Goal: Information Seeking & Learning: Understand process/instructions

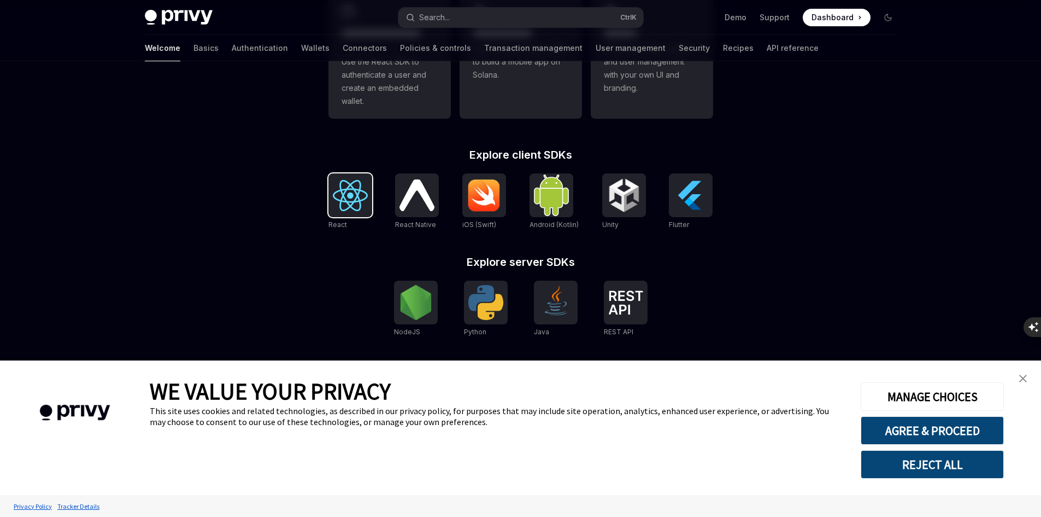
scroll to position [379, 0]
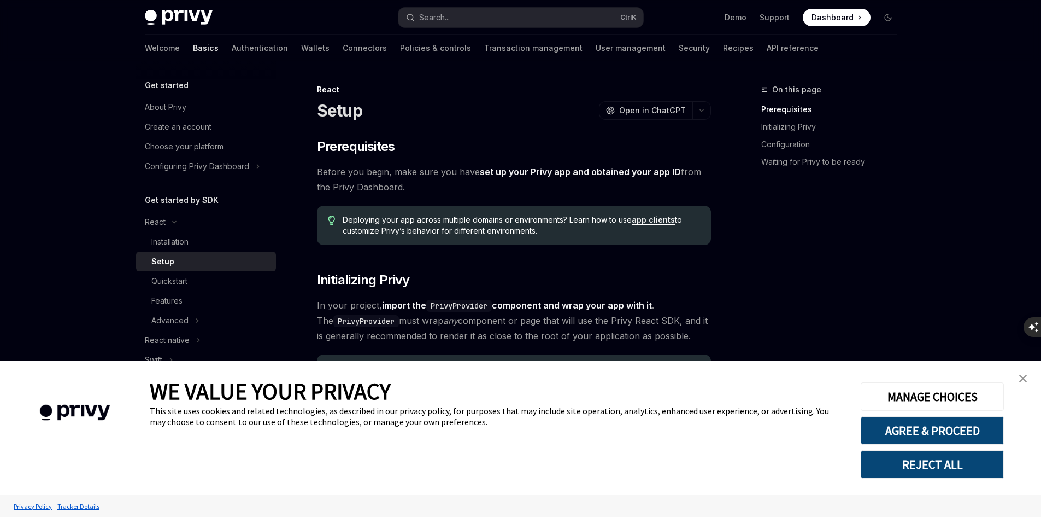
click at [1027, 378] on img "close banner" at bounding box center [1023, 378] width 8 height 8
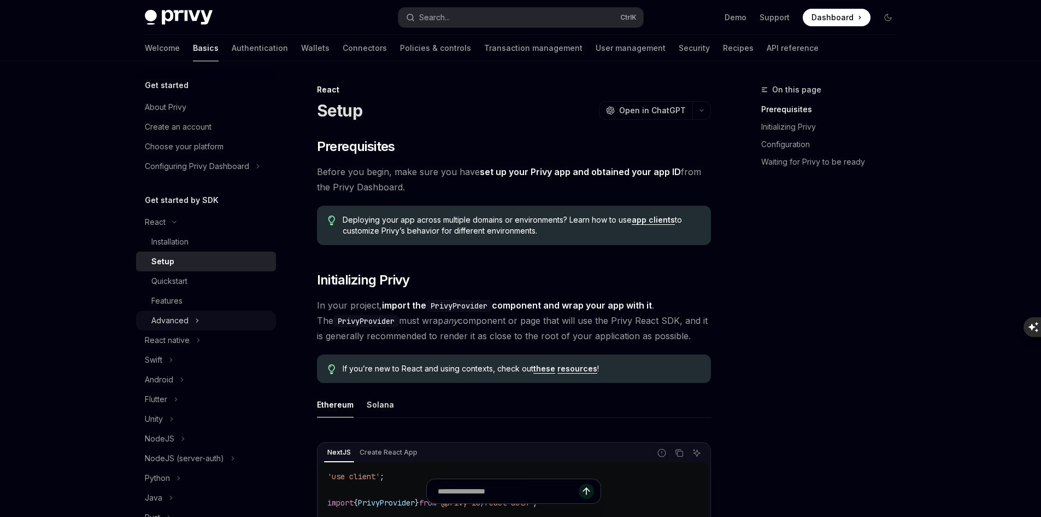
click at [197, 327] on button "Advanced" at bounding box center [206, 320] width 140 height 20
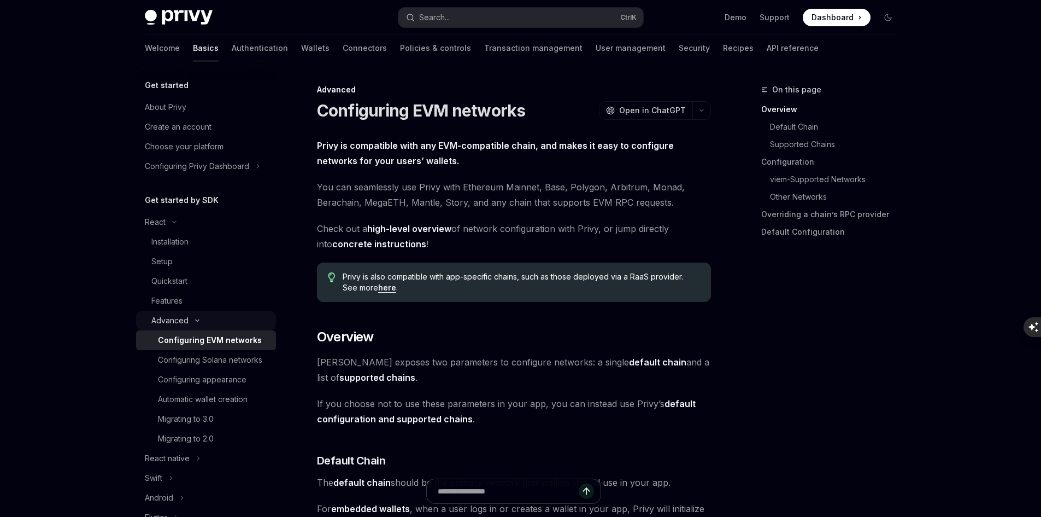
click at [197, 327] on button "Advanced" at bounding box center [206, 320] width 140 height 20
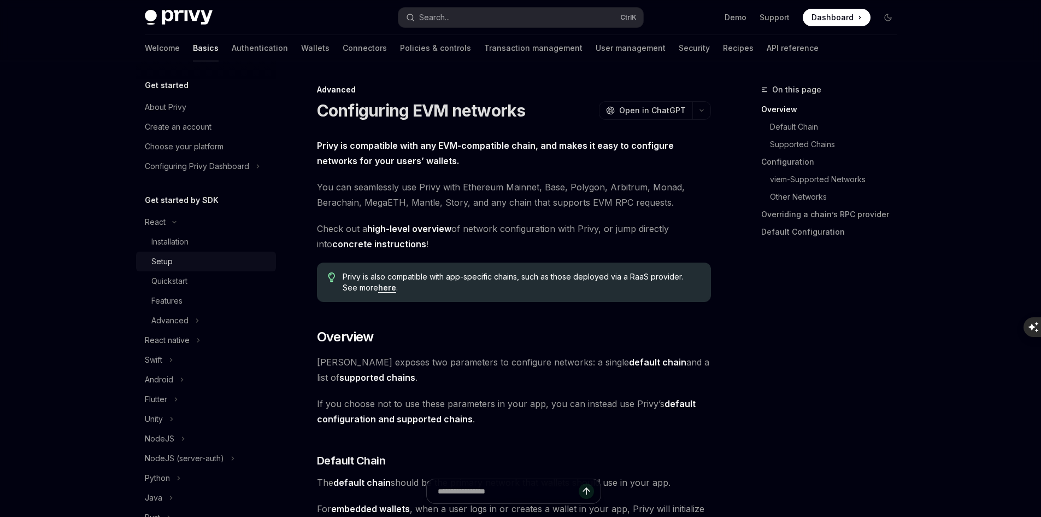
click at [196, 262] on div "Setup" at bounding box center [210, 261] width 118 height 13
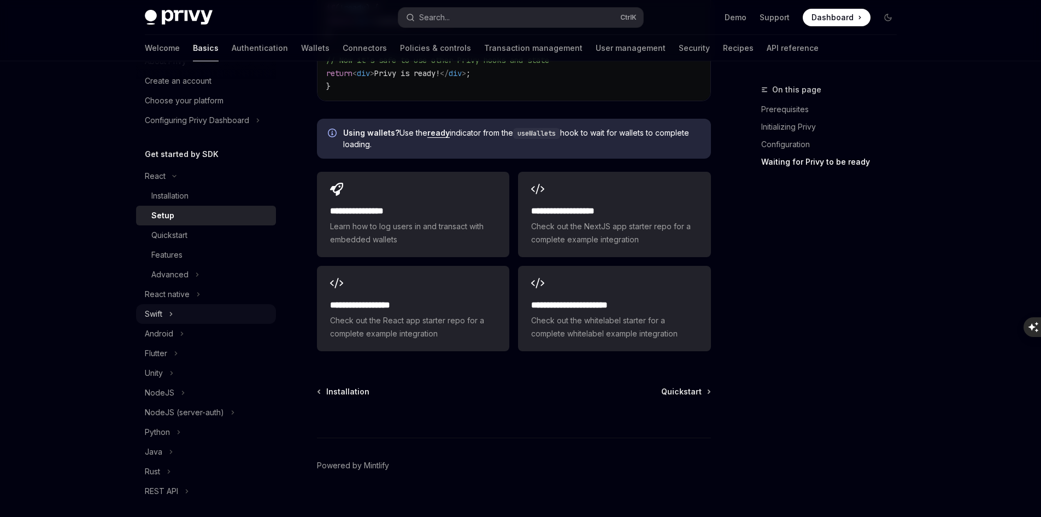
scroll to position [109, 0]
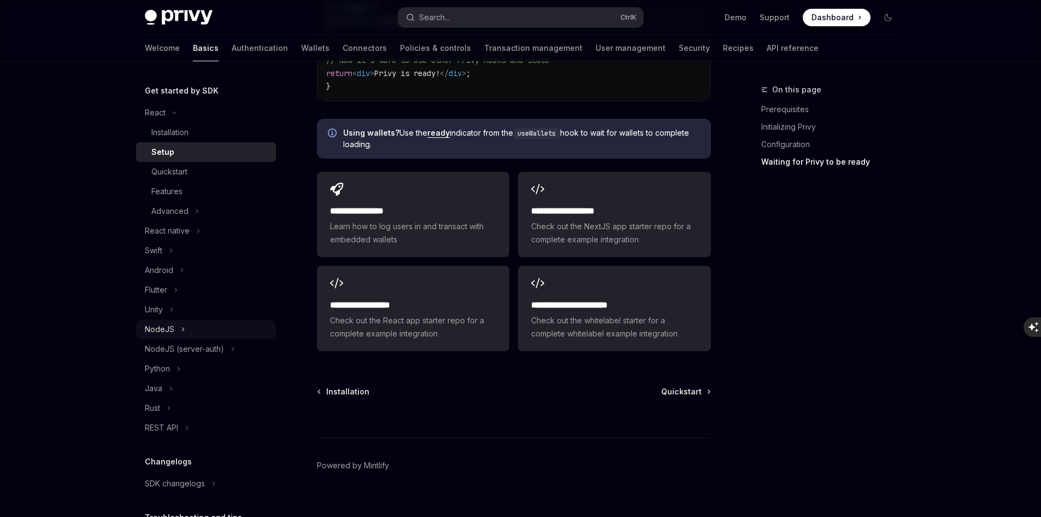
click at [164, 331] on div "NodeJS" at bounding box center [160, 329] width 30 height 13
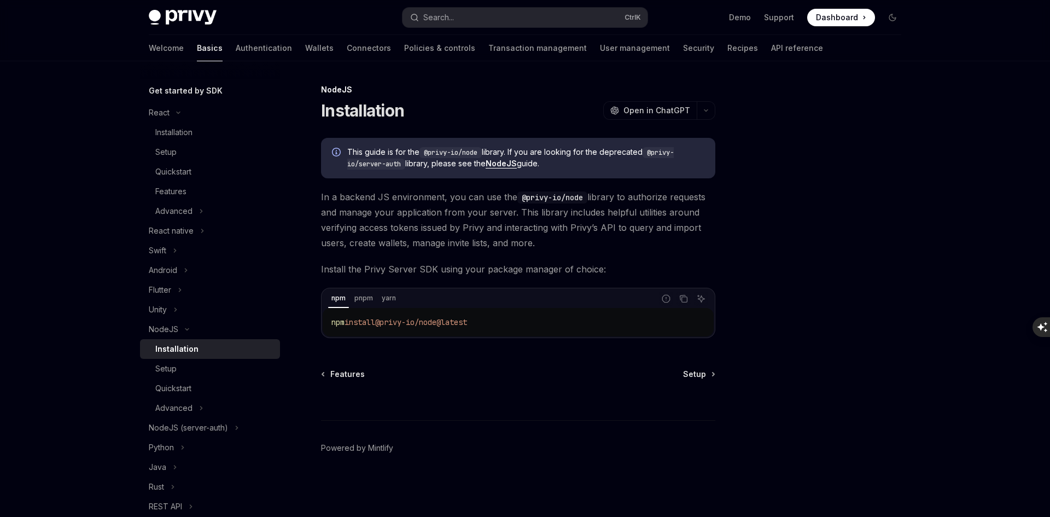
click at [184, 350] on div "Installation" at bounding box center [176, 348] width 43 height 13
click at [220, 366] on div "Setup" at bounding box center [214, 368] width 118 height 13
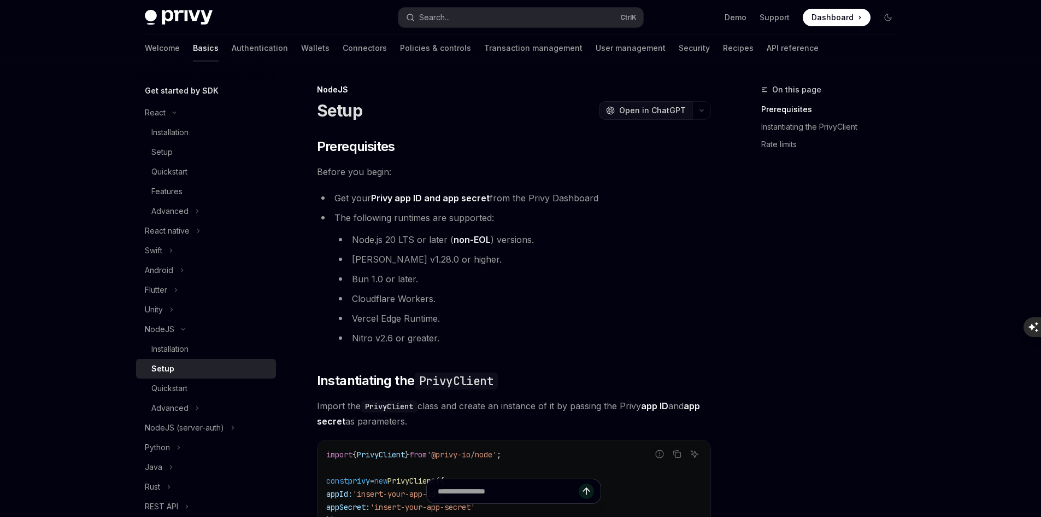
click at [641, 112] on span "Open in ChatGPT" at bounding box center [652, 110] width 67 height 11
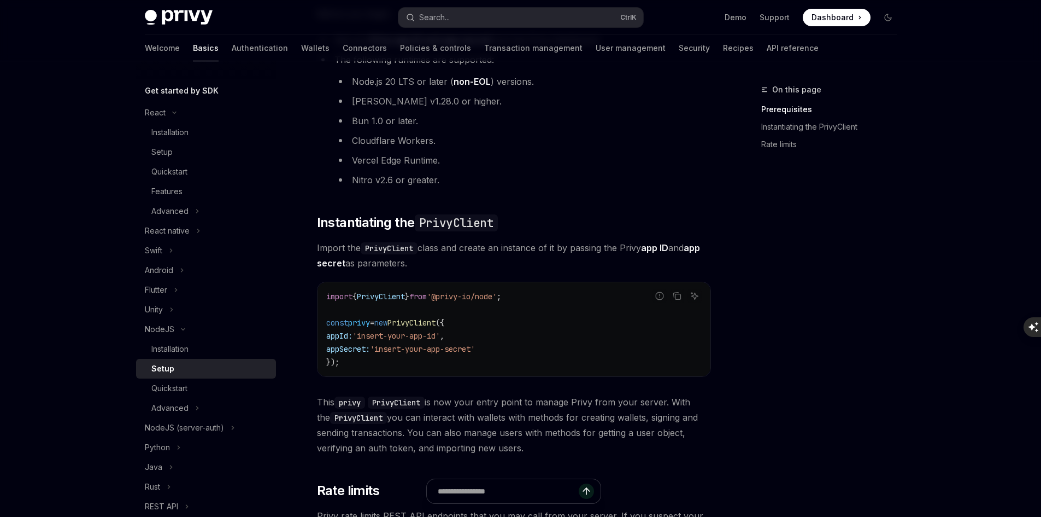
scroll to position [164, 0]
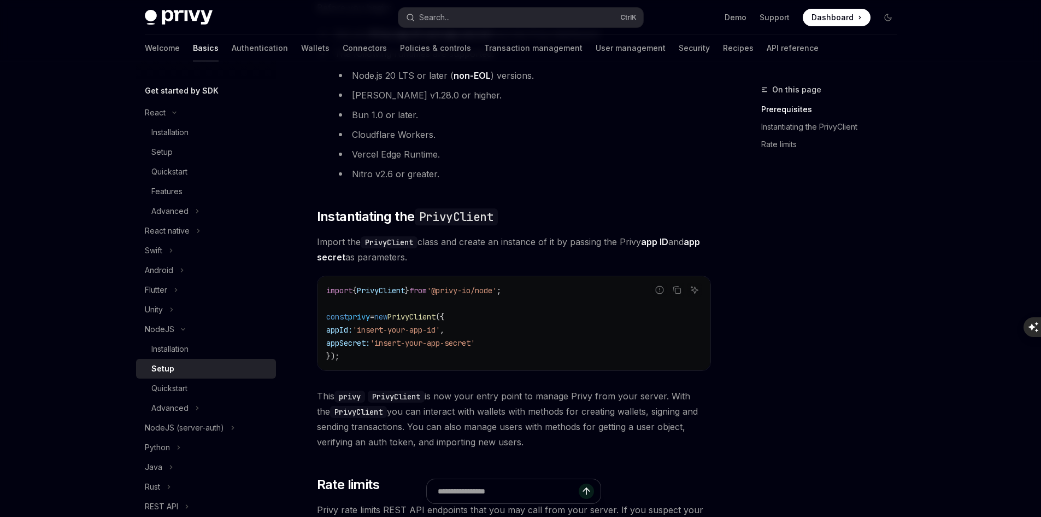
click at [436, 321] on span "PrivyClient" at bounding box center [412, 317] width 48 height 10
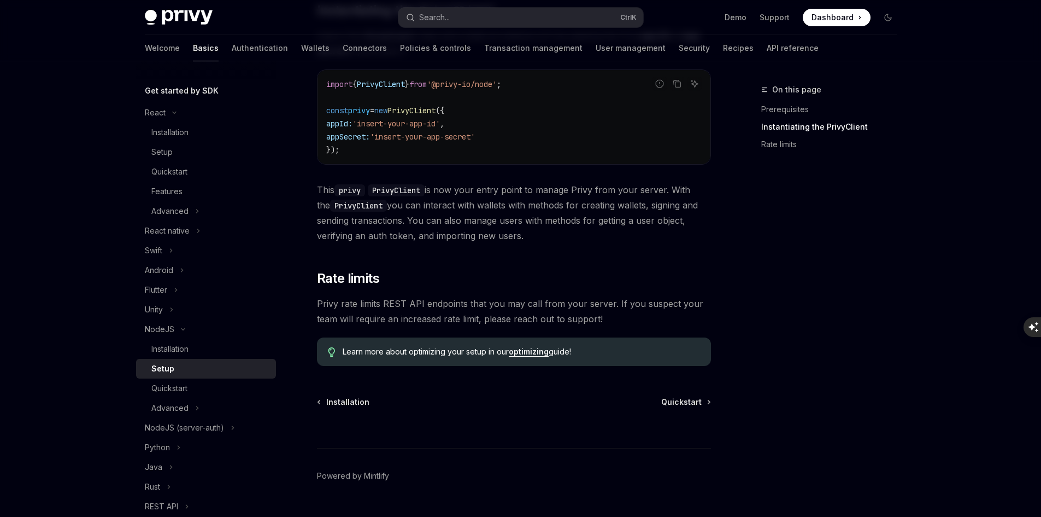
scroll to position [396, 0]
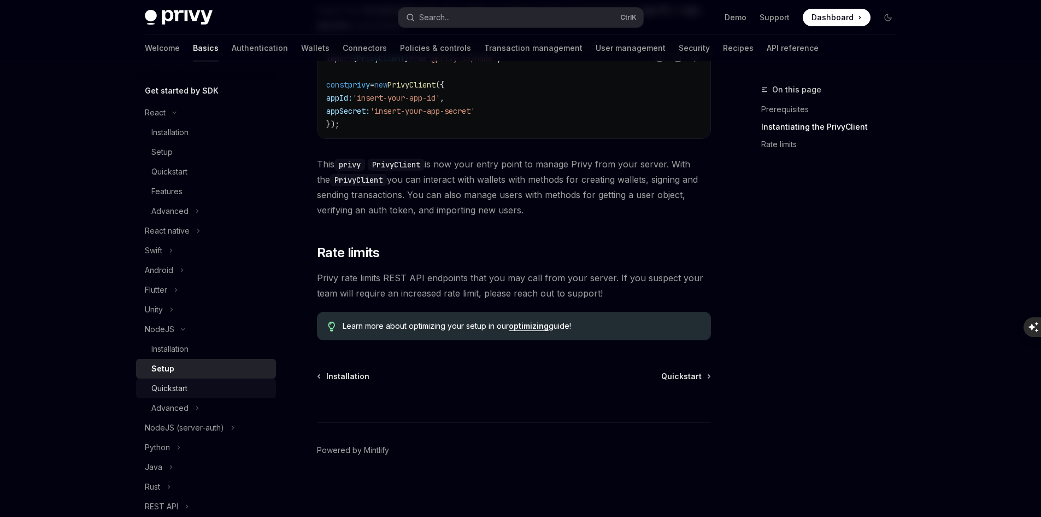
click at [187, 392] on div "Quickstart" at bounding box center [169, 388] width 36 height 13
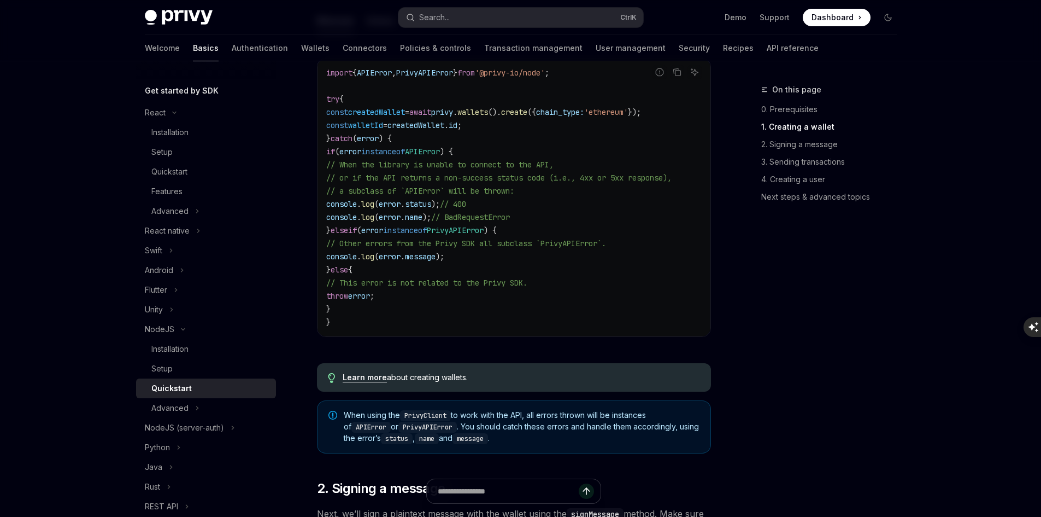
scroll to position [328, 0]
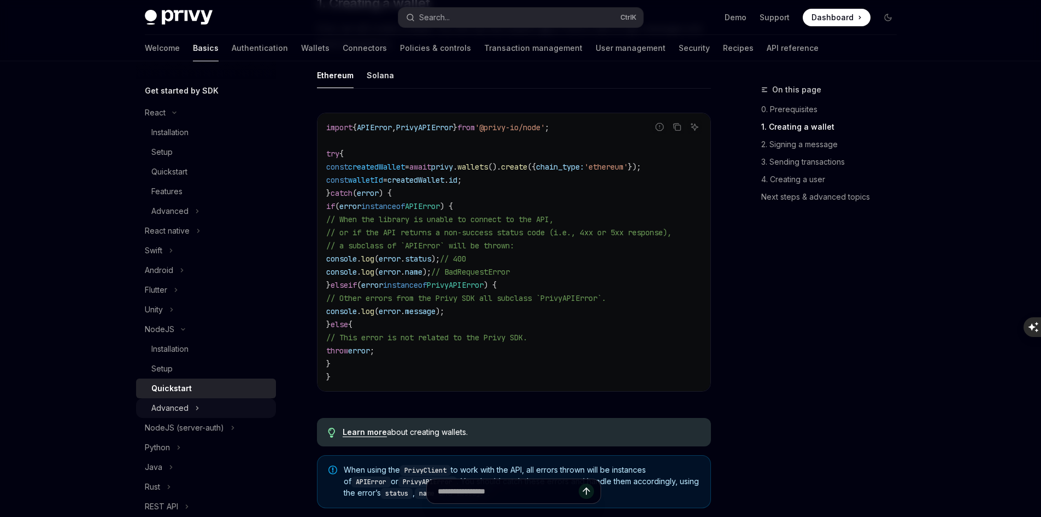
click at [195, 402] on icon "Toggle Advanced section" at bounding box center [197, 407] width 4 height 13
type textarea "*"
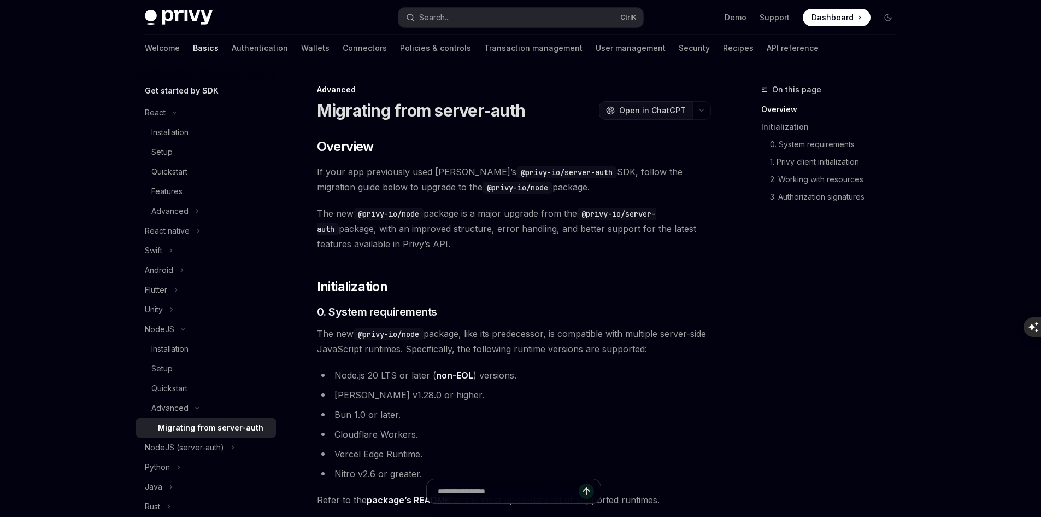
click at [658, 111] on span "Open in ChatGPT" at bounding box center [652, 110] width 67 height 11
